Goal: Task Accomplishment & Management: Manage account settings

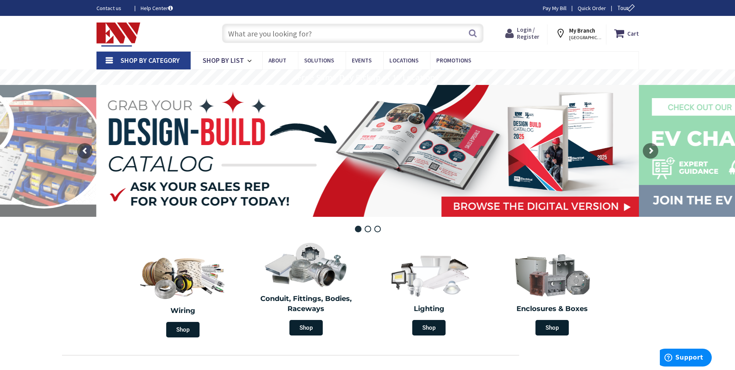
click at [530, 30] on span "Login / Register" at bounding box center [528, 33] width 22 height 14
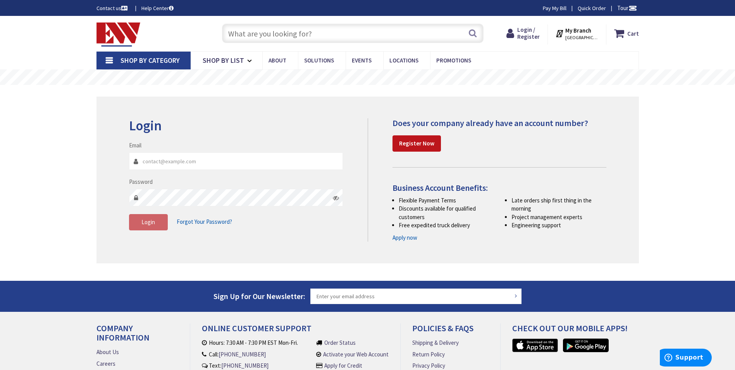
click at [220, 161] on input "Email" at bounding box center [236, 160] width 214 height 17
click at [160, 222] on button "Login" at bounding box center [148, 222] width 39 height 16
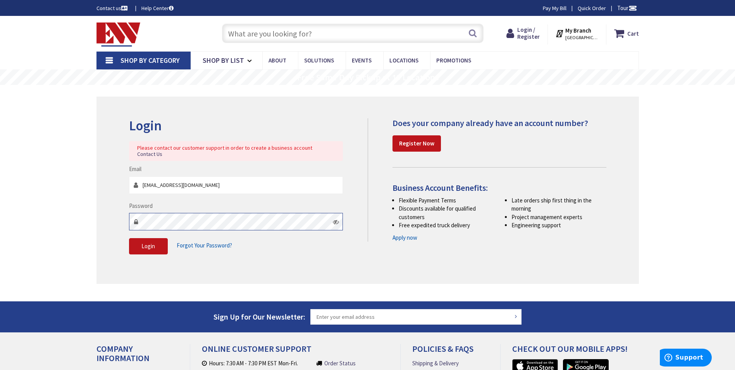
click at [94, 220] on main "Login Please contact our customer support in order to create a business account…" at bounding box center [367, 193] width 581 height 216
click at [141, 241] on button "Login" at bounding box center [148, 246] width 39 height 16
drag, startPoint x: 247, startPoint y: 177, endPoint x: -15, endPoint y: 176, distance: 261.9
click at [0, 176] on html "Please wait... Accessibility Screen-Reader Guide, Feedback, and Issue Reporting…" at bounding box center [367, 239] width 735 height 479
type input "achipman@chipmanelectric.com"
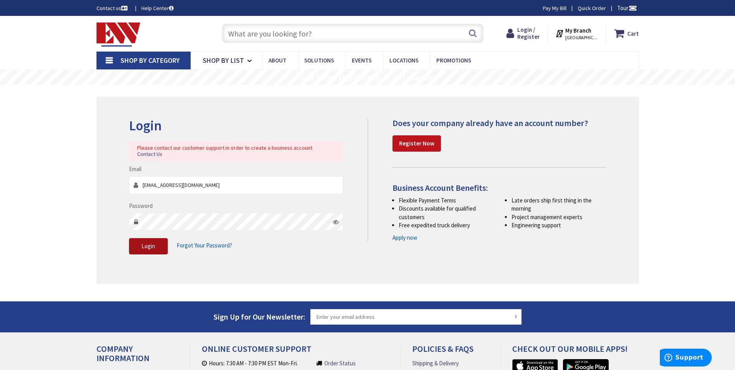
click at [145, 242] on span "Login" at bounding box center [148, 245] width 14 height 7
click at [540, 36] on span "Login / Register" at bounding box center [528, 33] width 22 height 14
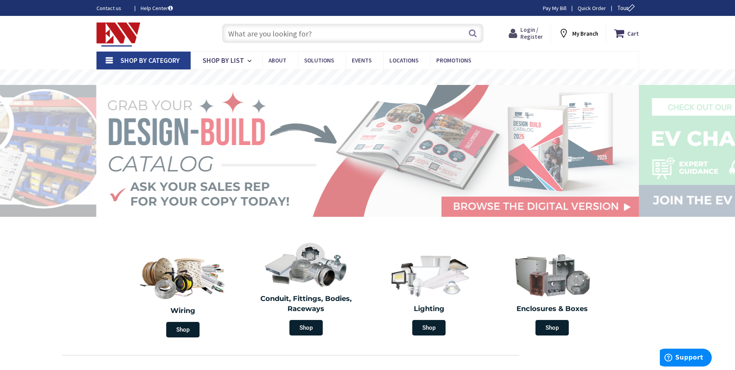
click at [531, 31] on span "Login / Register" at bounding box center [531, 33] width 22 height 14
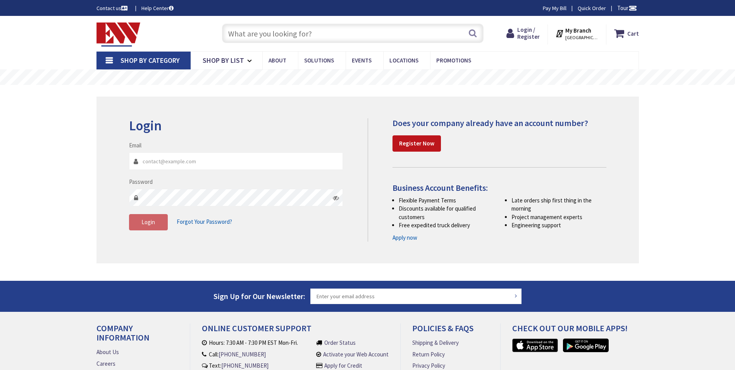
click at [590, 34] on span "[GEOGRAPHIC_DATA], [GEOGRAPHIC_DATA]" at bounding box center [581, 37] width 33 height 6
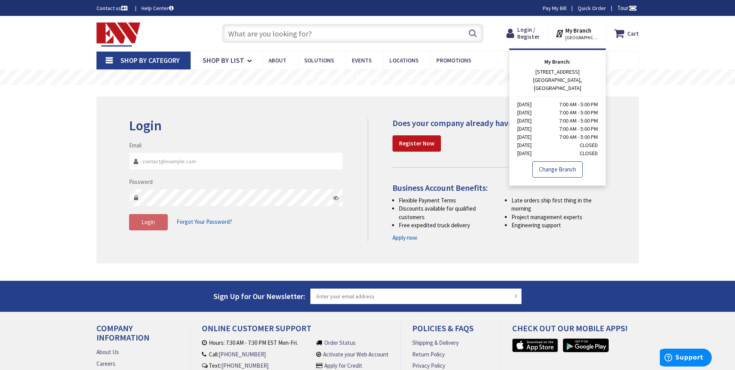
click at [553, 162] on link "Change Branch" at bounding box center [557, 169] width 50 height 16
